Goal: Use online tool/utility: Utilize a website feature to perform a specific function

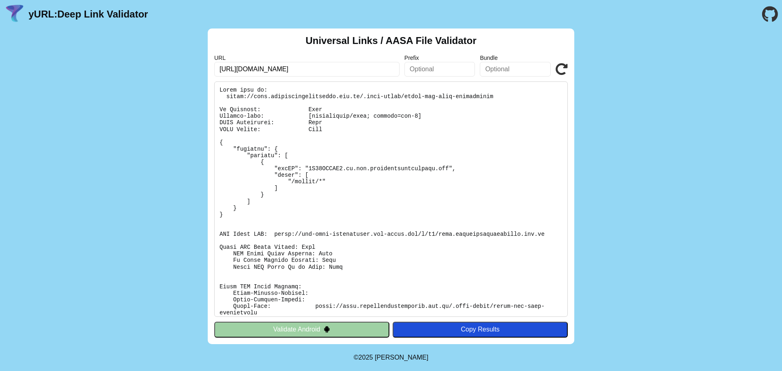
click at [256, 69] on input "[URL][DOMAIN_NAME]" at bounding box center [306, 69] width 185 height 15
type input "[URL][DOMAIN_NAME]"
click button "Validate" at bounding box center [0, 0] width 0 height 0
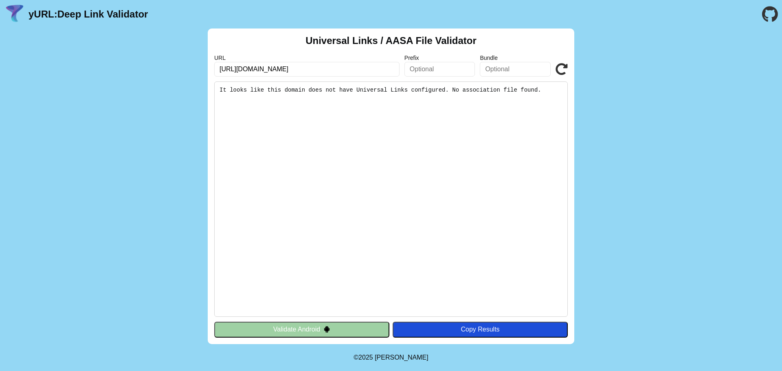
click at [254, 69] on input "https://ehca.qa.healthcareaustralia.com.au/.well-known/apple-app-site-associati…" at bounding box center [306, 69] width 185 height 15
type input "https://ehca.healthcareaustralia.com.au/.well-known/apple-app-site-association"
click button "Validate" at bounding box center [0, 0] width 0 height 0
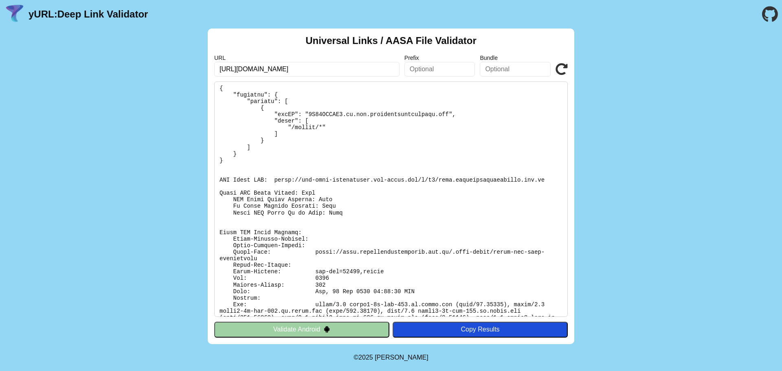
scroll to position [57, 0]
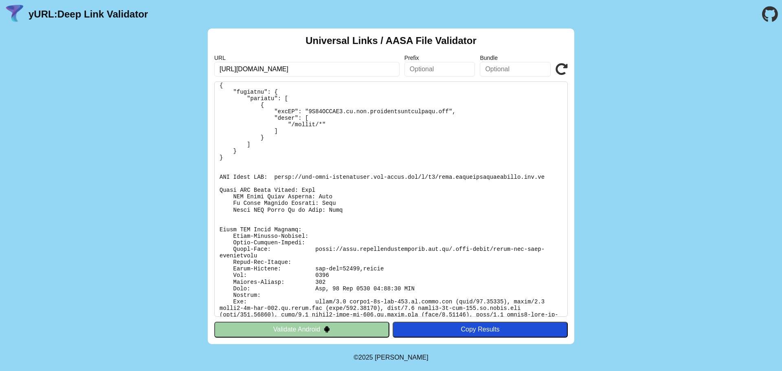
click at [252, 67] on input "[URL][DOMAIN_NAME]" at bounding box center [306, 69] width 185 height 15
drag, startPoint x: 255, startPoint y: 70, endPoint x: 239, endPoint y: 70, distance: 16.3
click at [239, 70] on input "https://ehca.healthcareaustralia.com.au/.well-known/apple-app-site-association" at bounding box center [306, 69] width 185 height 15
paste input "https://ehca.qa.healthcareaustralia.com.au/login.aspx?st=y&redirect=%2fDefault.…"
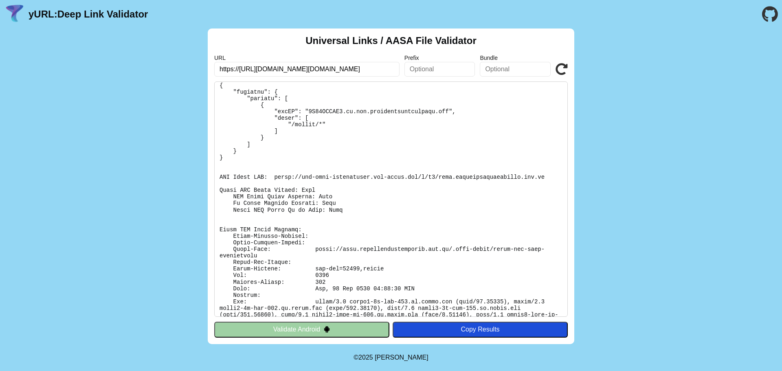
type input "https://ehca.healthcareaustralia.com.au/.well-known/apple-app-site-association"
